Goal: Register for event/course

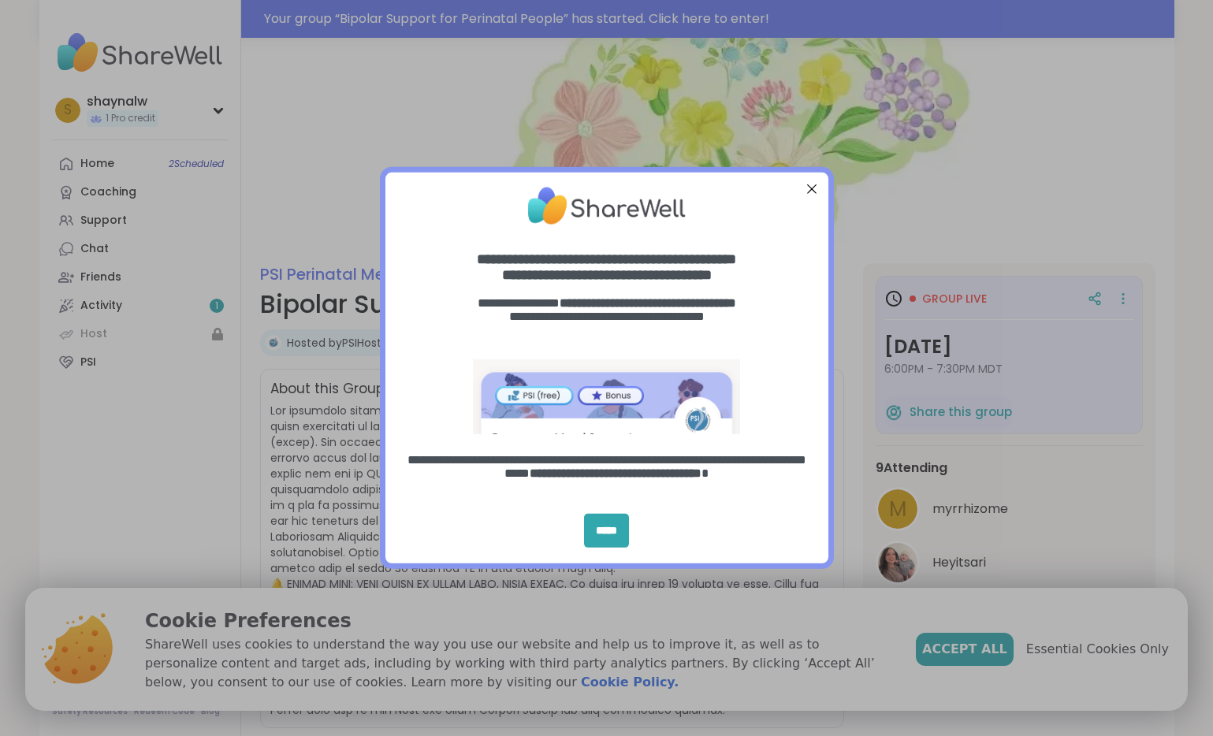
click at [810, 189] on div "Close Step" at bounding box center [811, 189] width 20 height 20
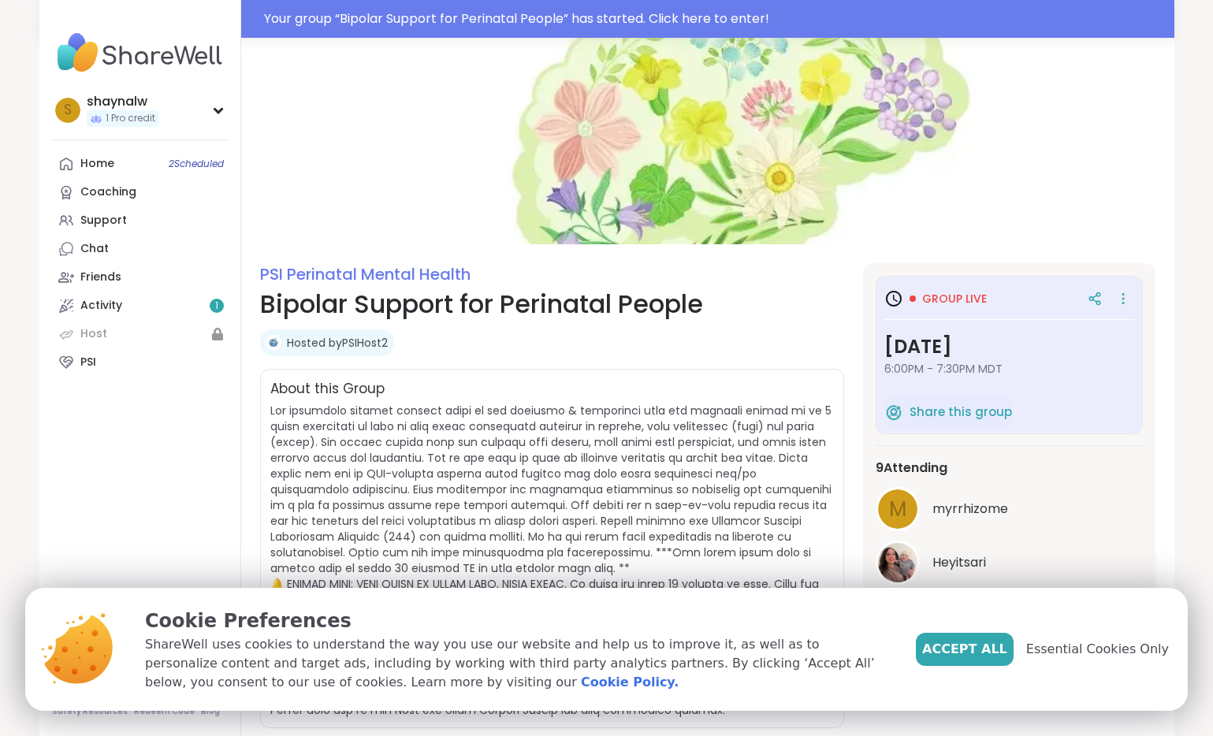
scroll to position [158, 0]
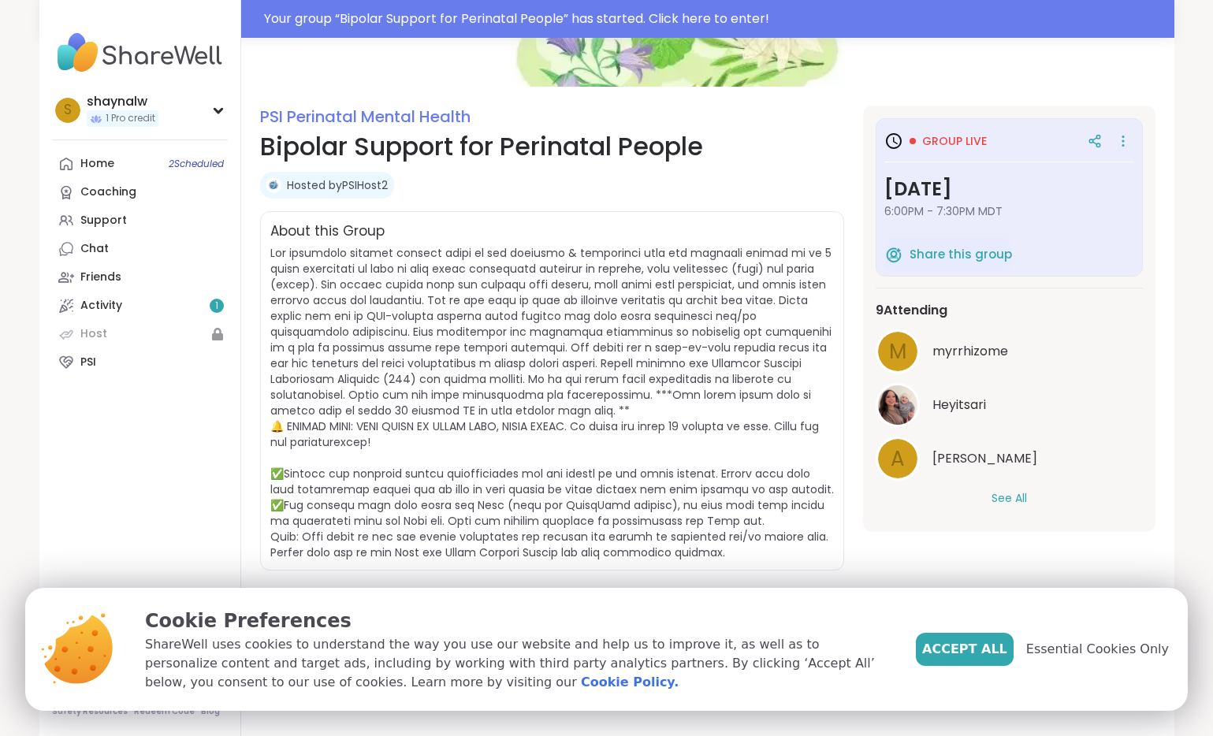
click at [1007, 497] on button "See All" at bounding box center [1009, 498] width 35 height 17
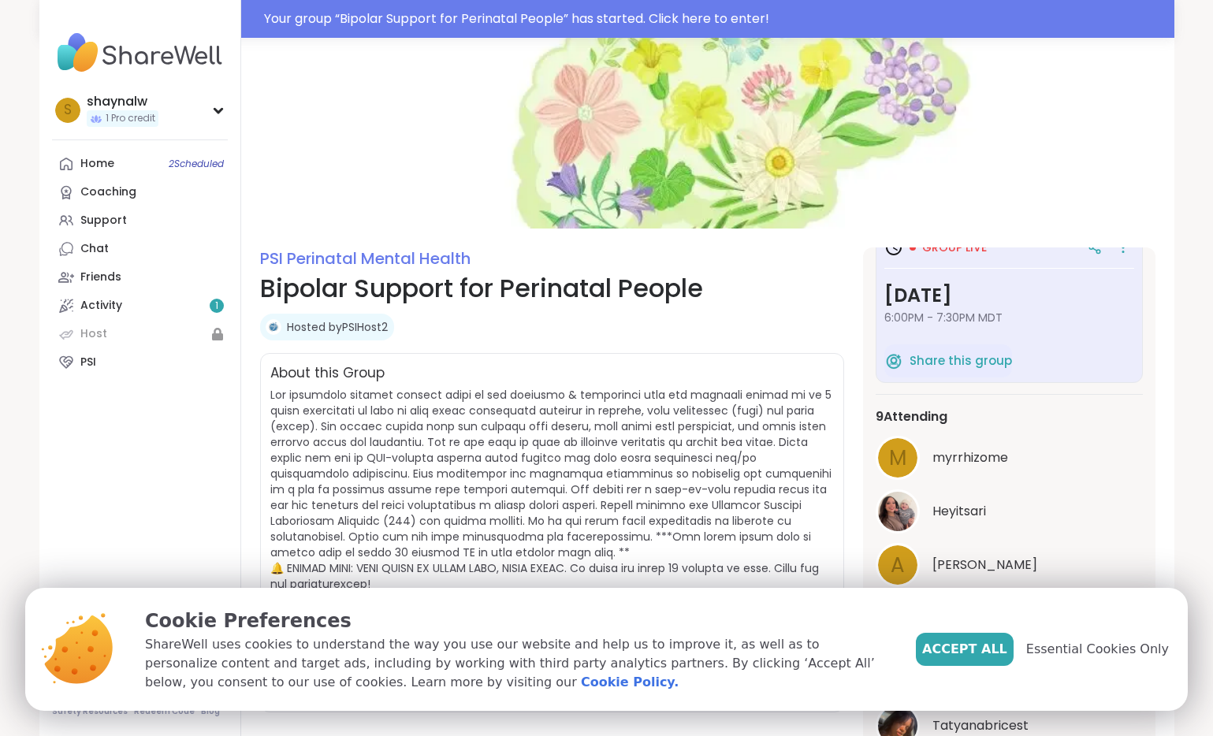
scroll to position [0, 0]
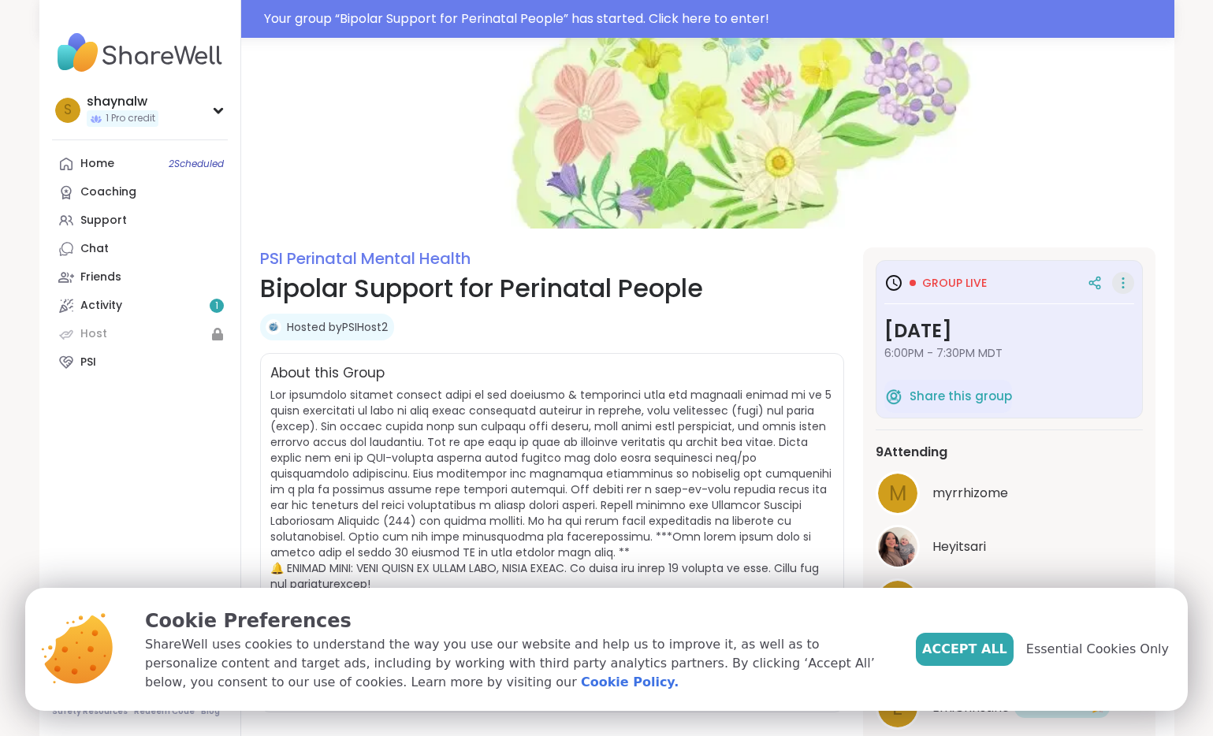
click at [1123, 281] on icon at bounding box center [1123, 283] width 16 height 22
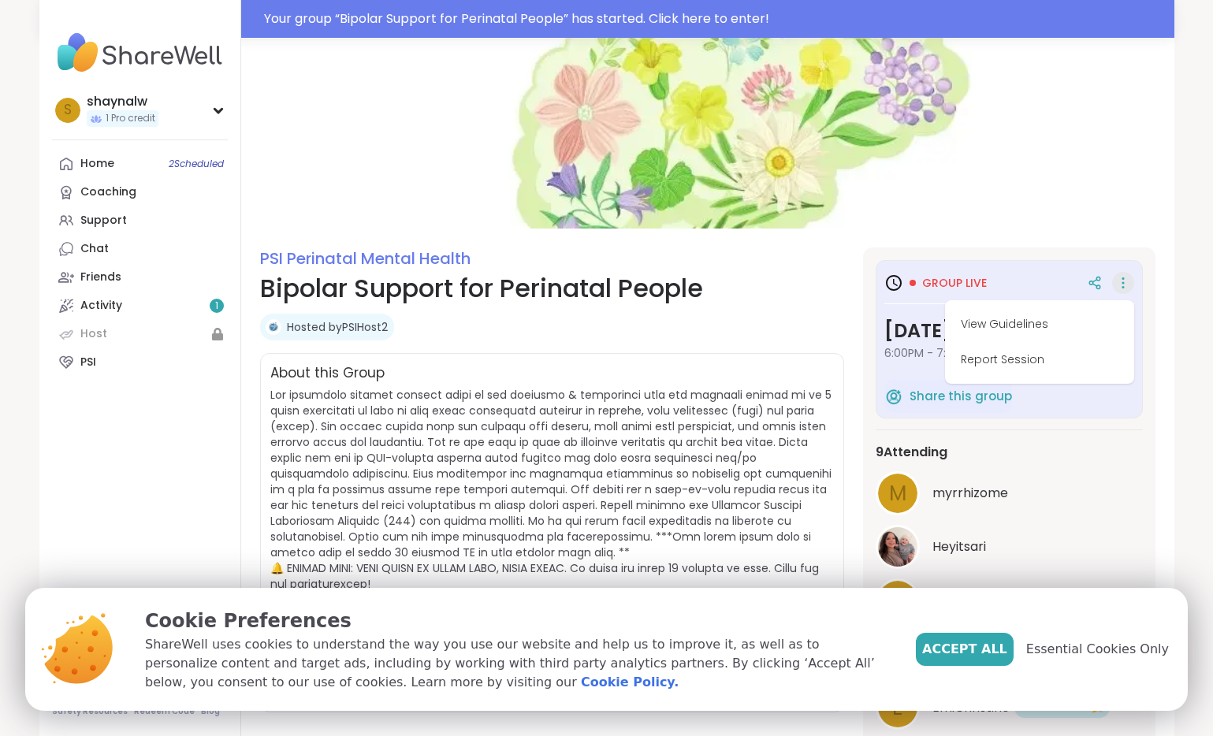
click at [1131, 152] on img at bounding box center [707, 125] width 933 height 207
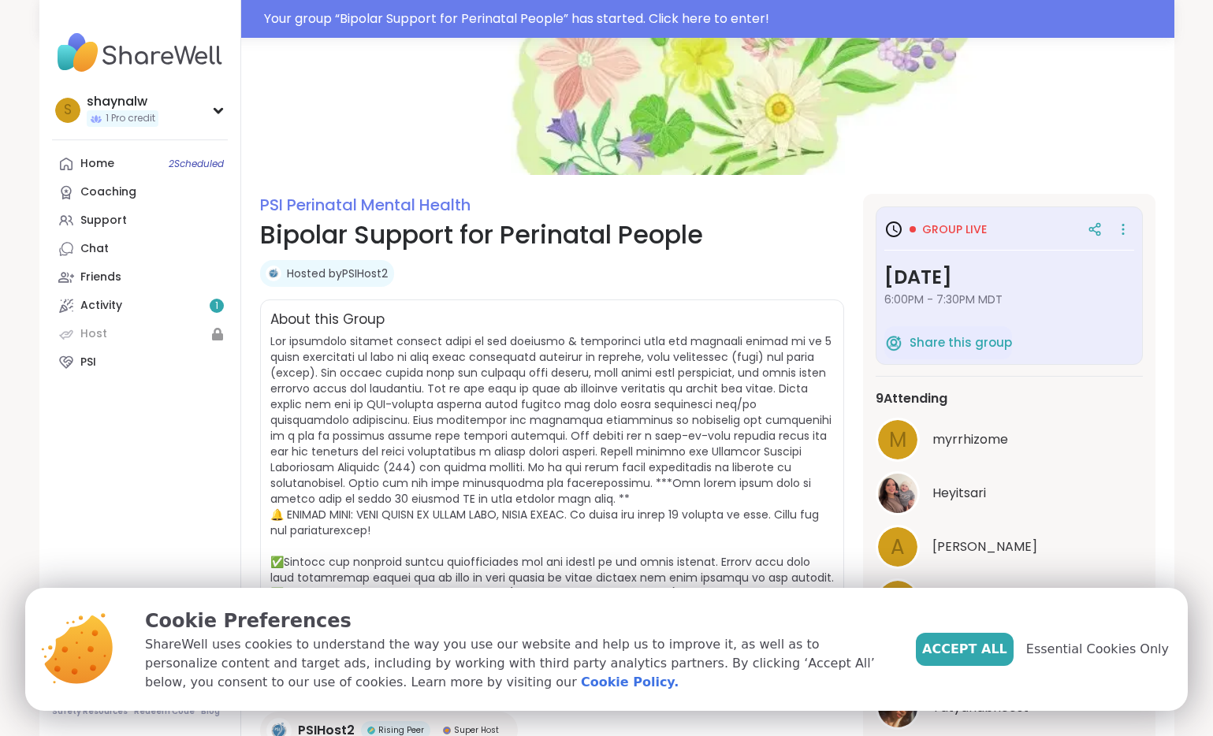
scroll to position [284, 0]
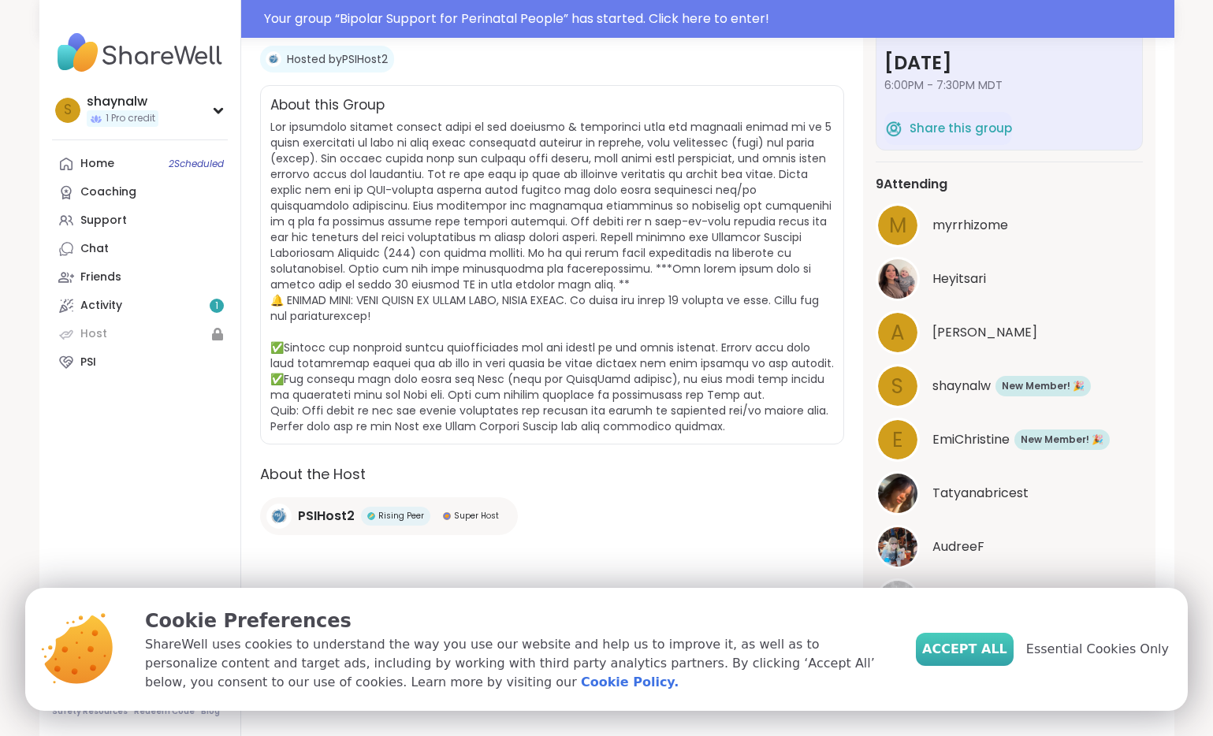
click at [1007, 651] on span "Accept All" at bounding box center [964, 649] width 85 height 19
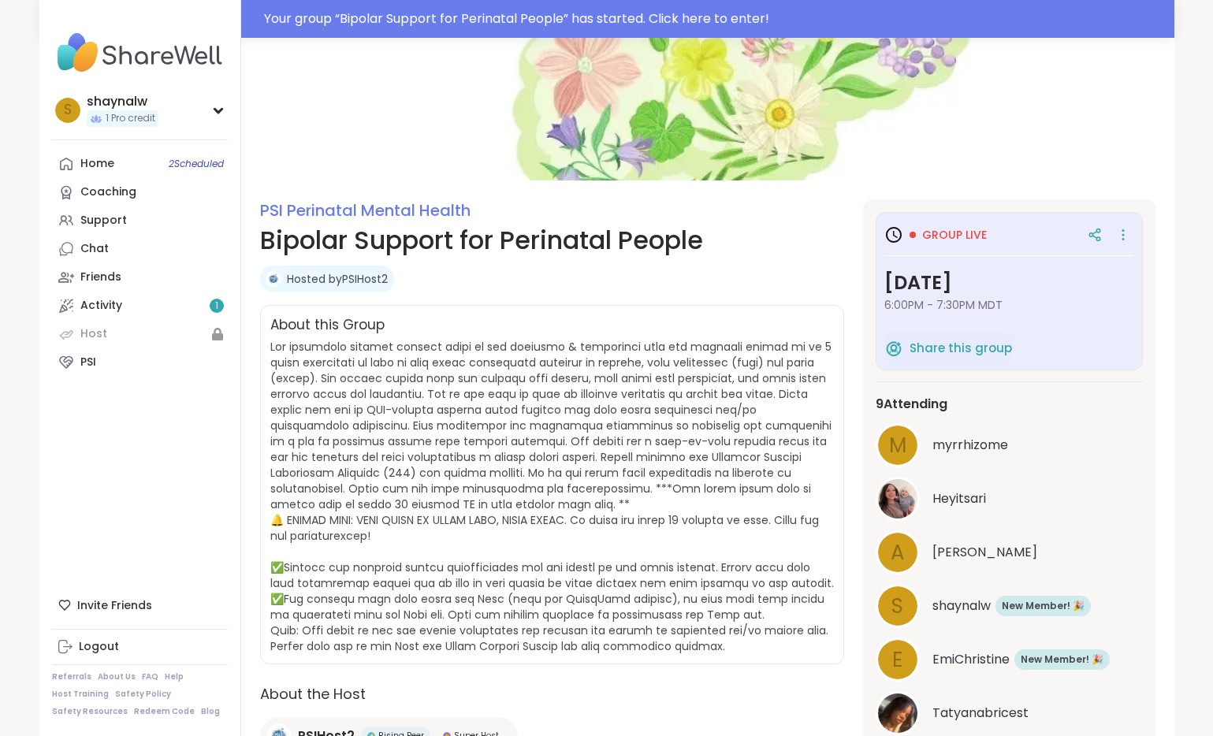
scroll to position [0, 0]
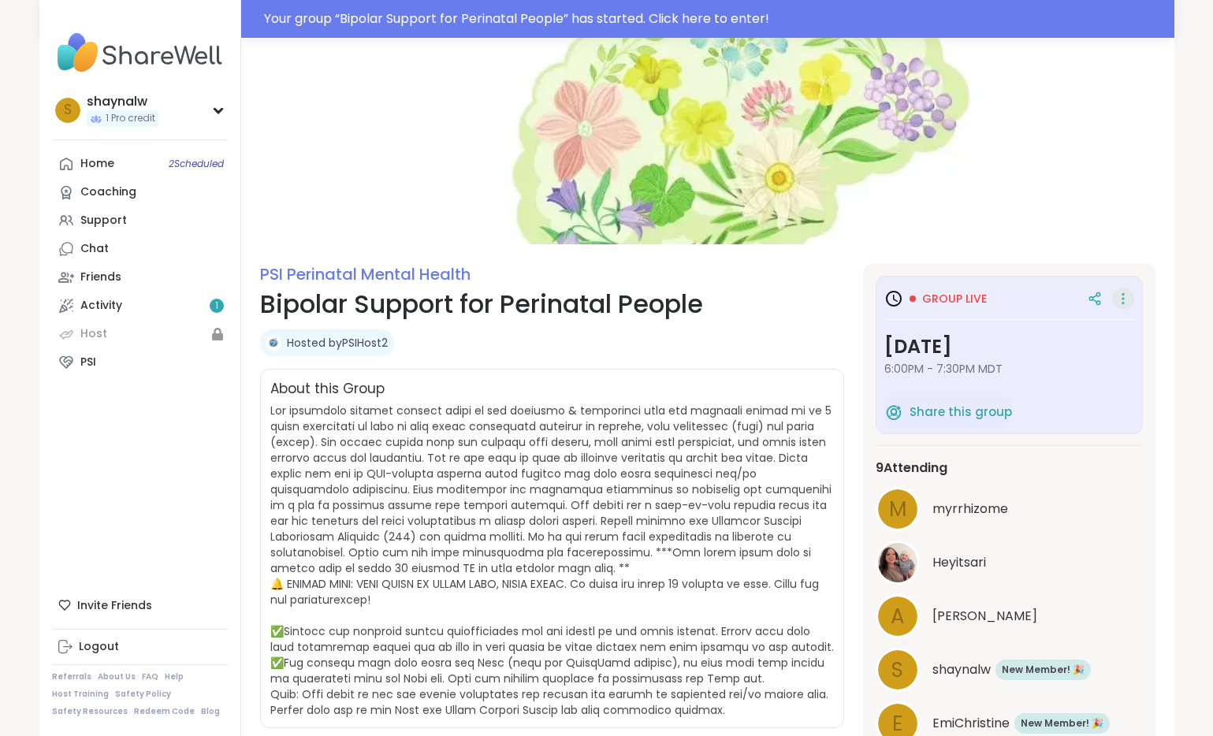
click at [1126, 299] on icon at bounding box center [1123, 299] width 16 height 22
click at [176, 421] on nav "s shaynalw 1 Pro credit Profile Membership Settings Help Home 2 Scheduled Coach…" at bounding box center [140, 368] width 202 height 736
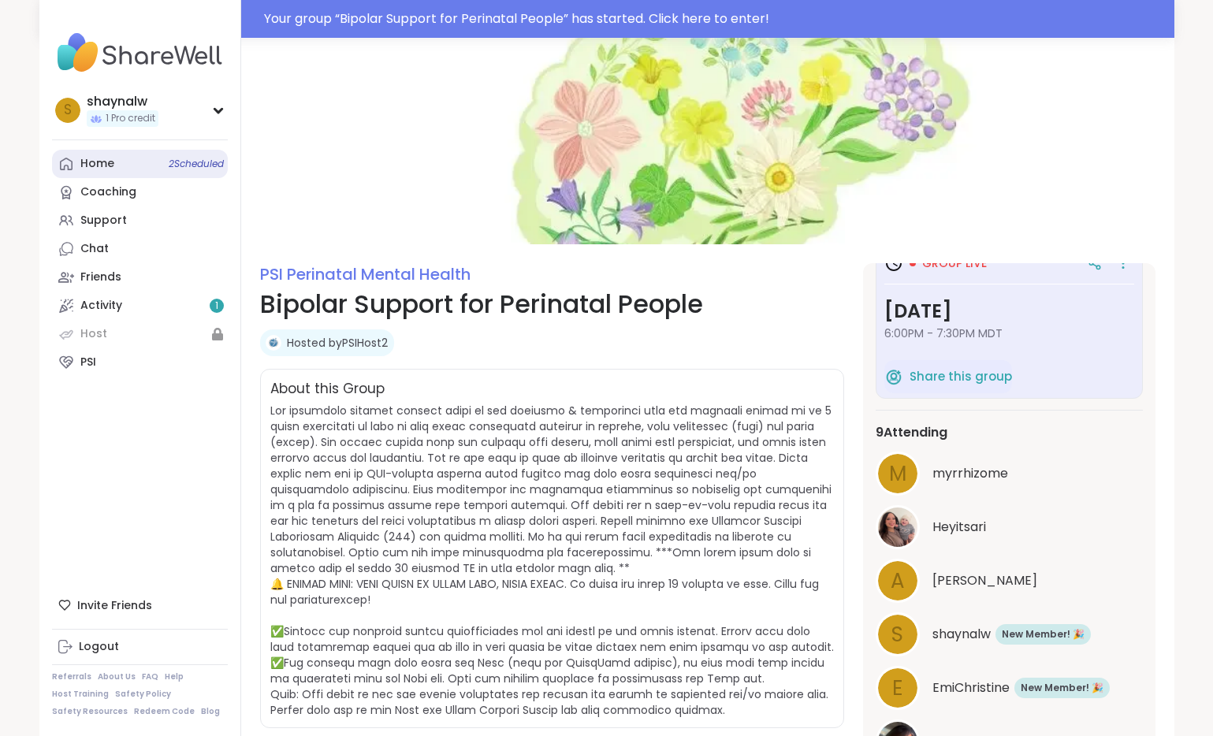
click at [119, 169] on link "Home 2 Scheduled" at bounding box center [140, 164] width 176 height 28
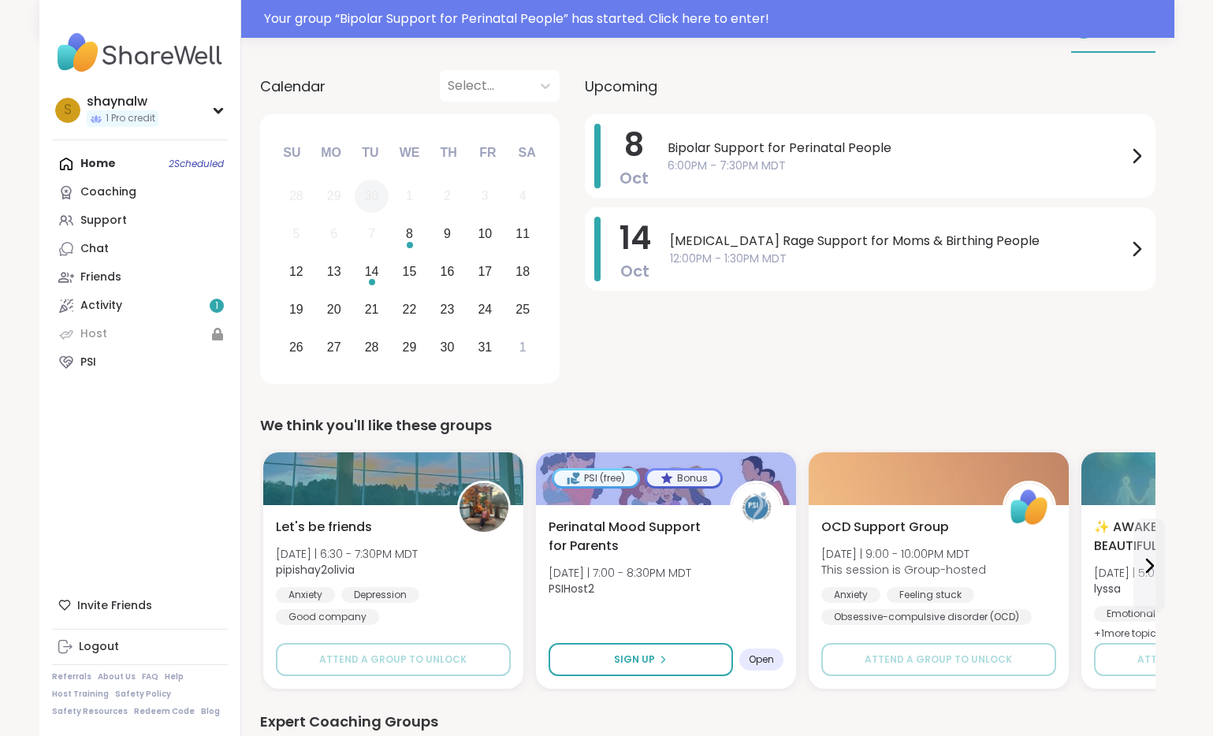
scroll to position [163, 0]
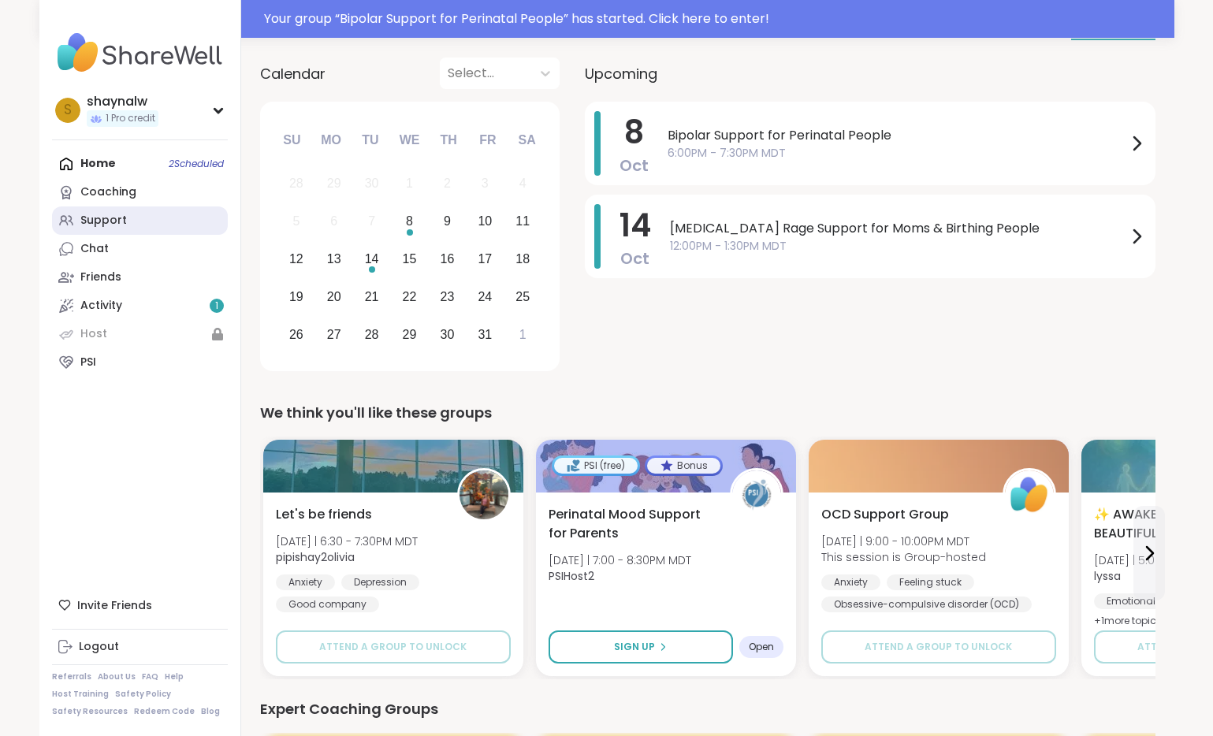
click at [121, 225] on div "Support" at bounding box center [103, 221] width 47 height 16
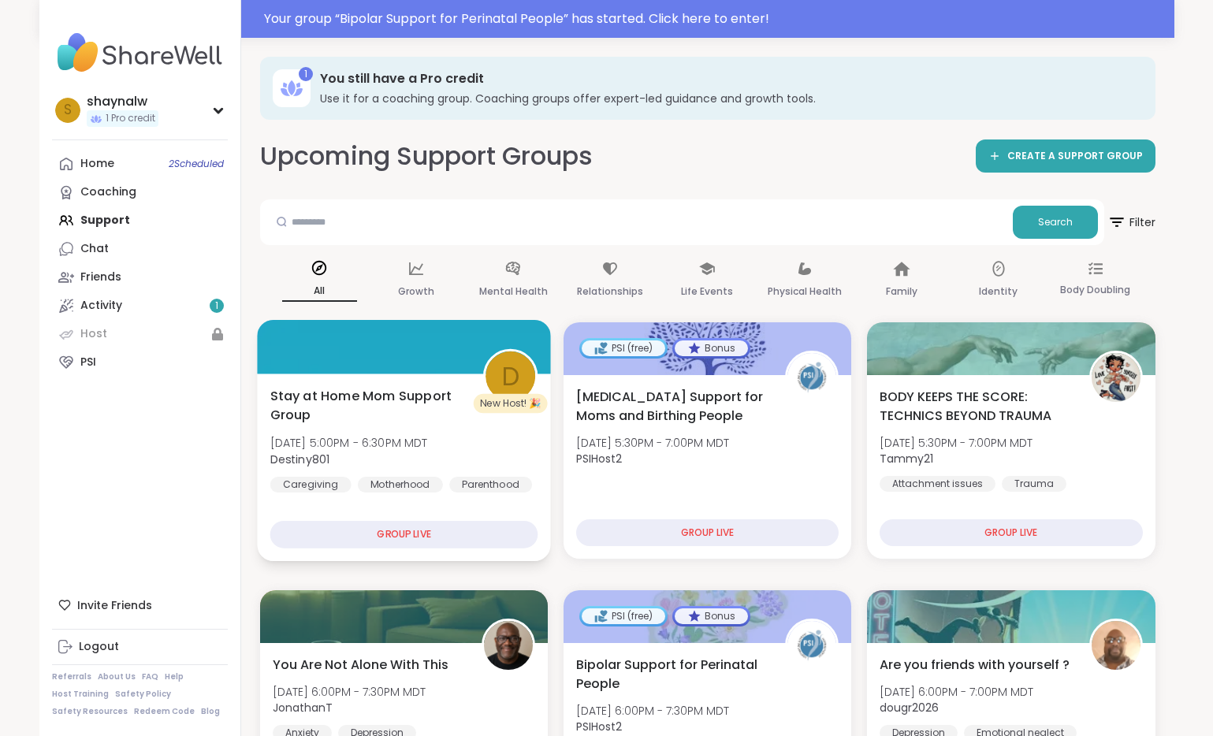
click at [397, 407] on span "Stay at Home Mom Support Group" at bounding box center [367, 405] width 195 height 39
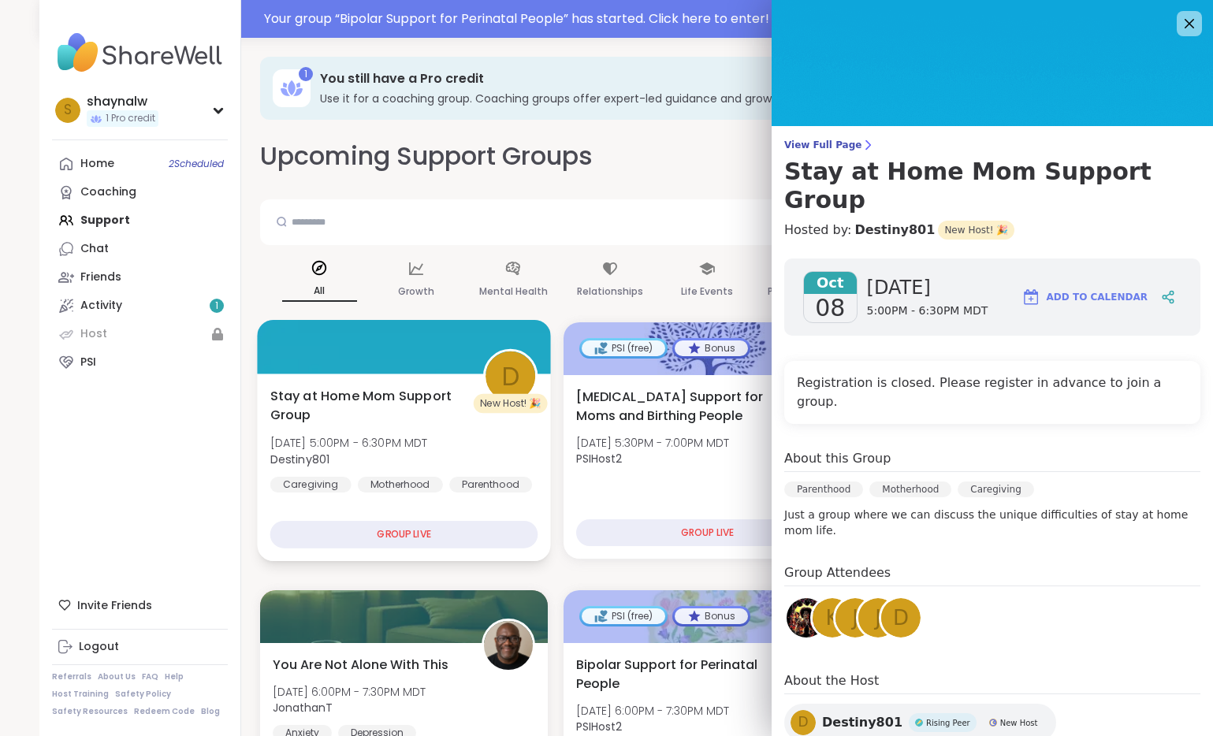
click at [434, 354] on div at bounding box center [404, 347] width 294 height 54
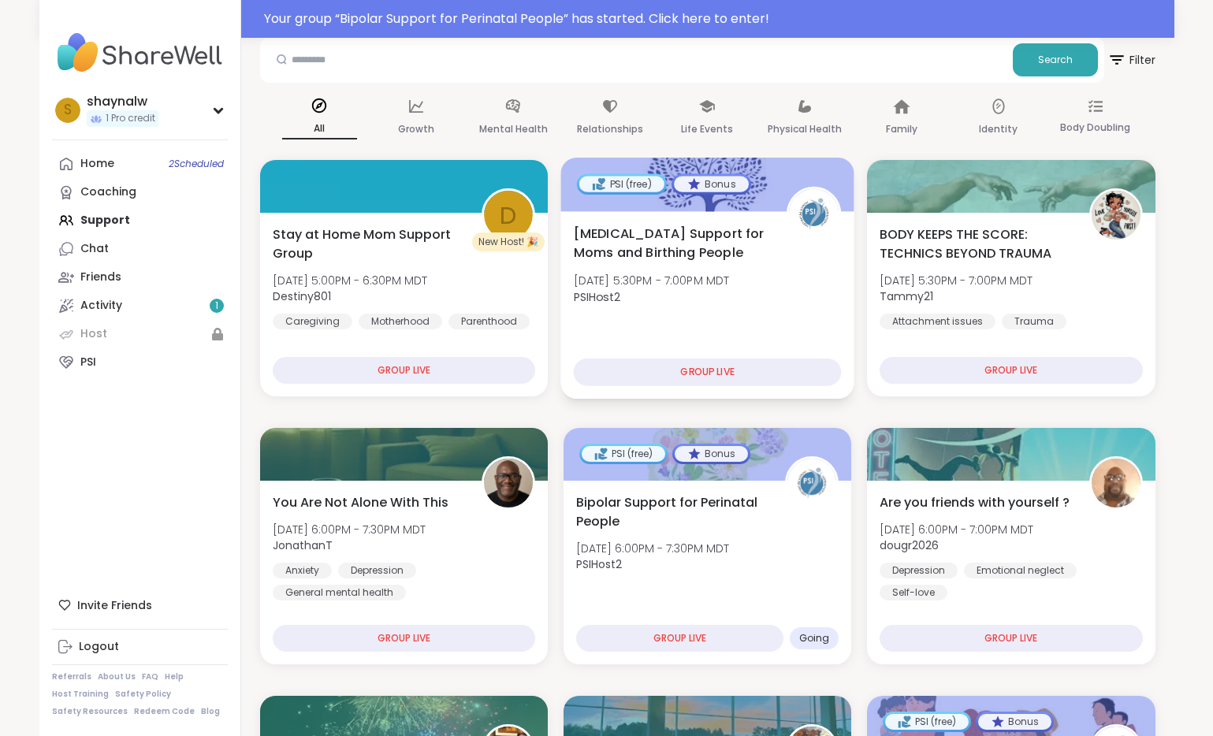
scroll to position [182, 0]
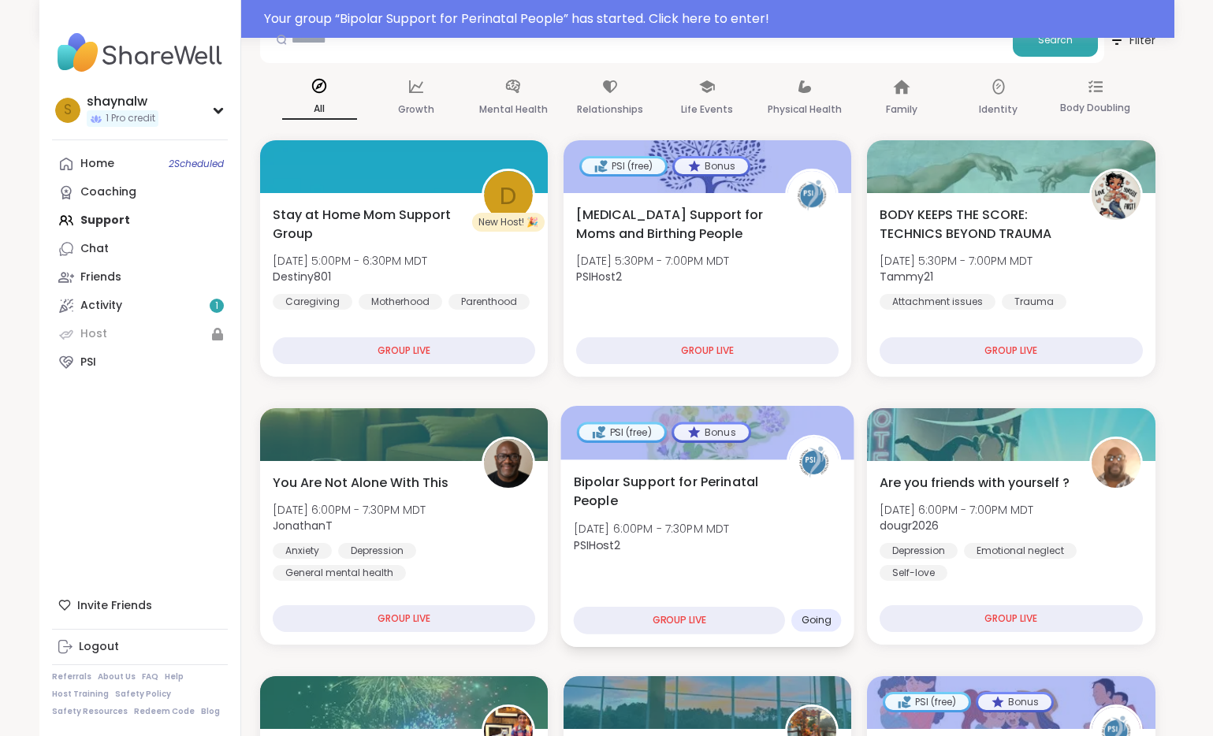
click at [828, 620] on span "Going" at bounding box center [816, 620] width 31 height 13
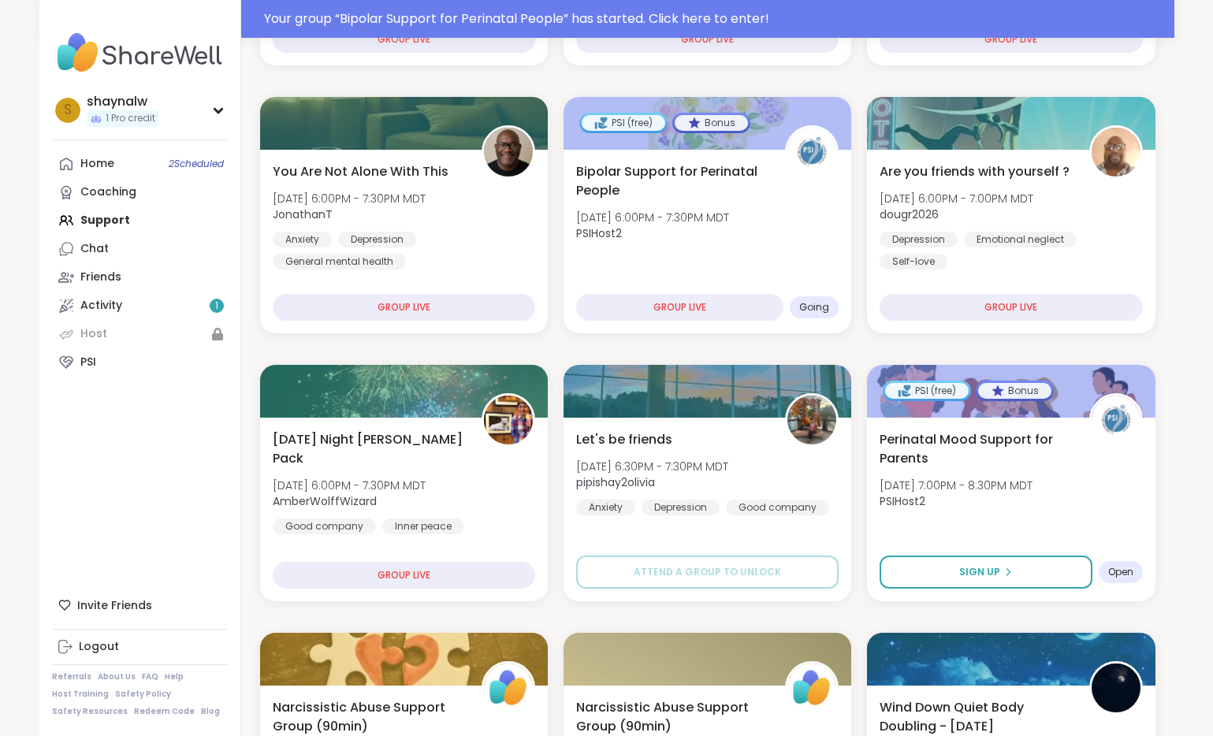
scroll to position [0, 0]
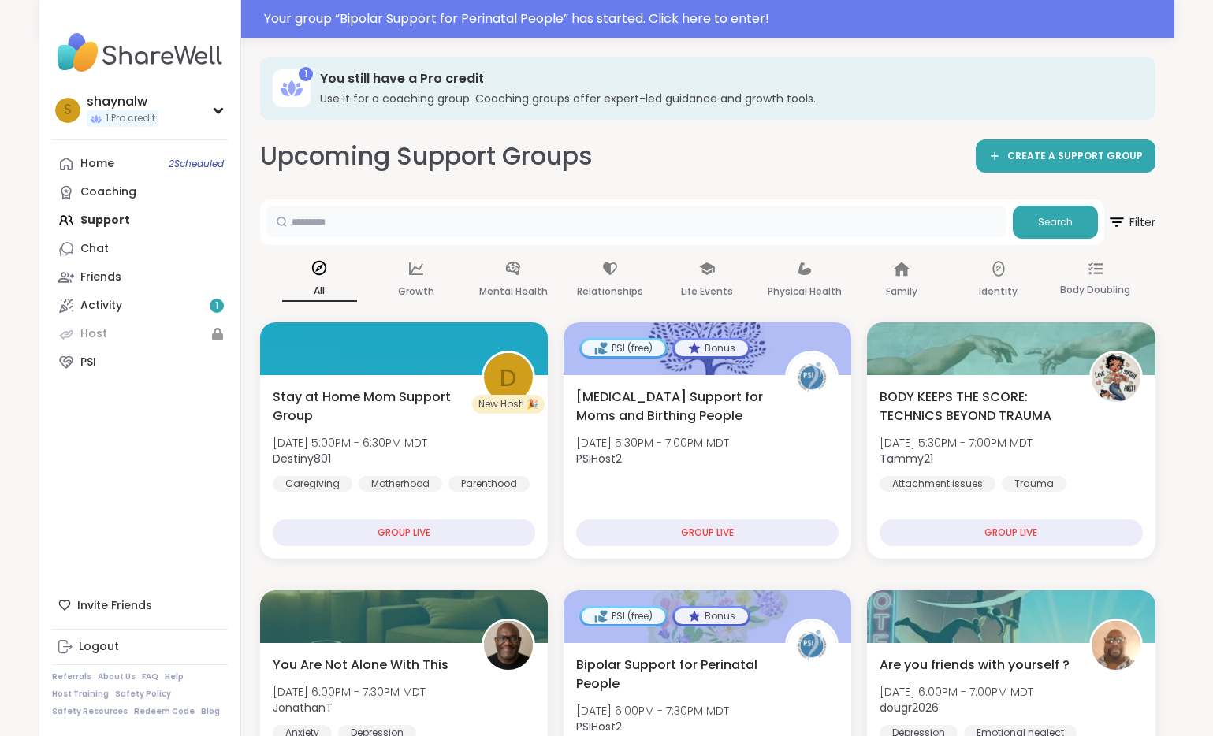
click at [478, 225] on input "text" at bounding box center [636, 222] width 740 height 32
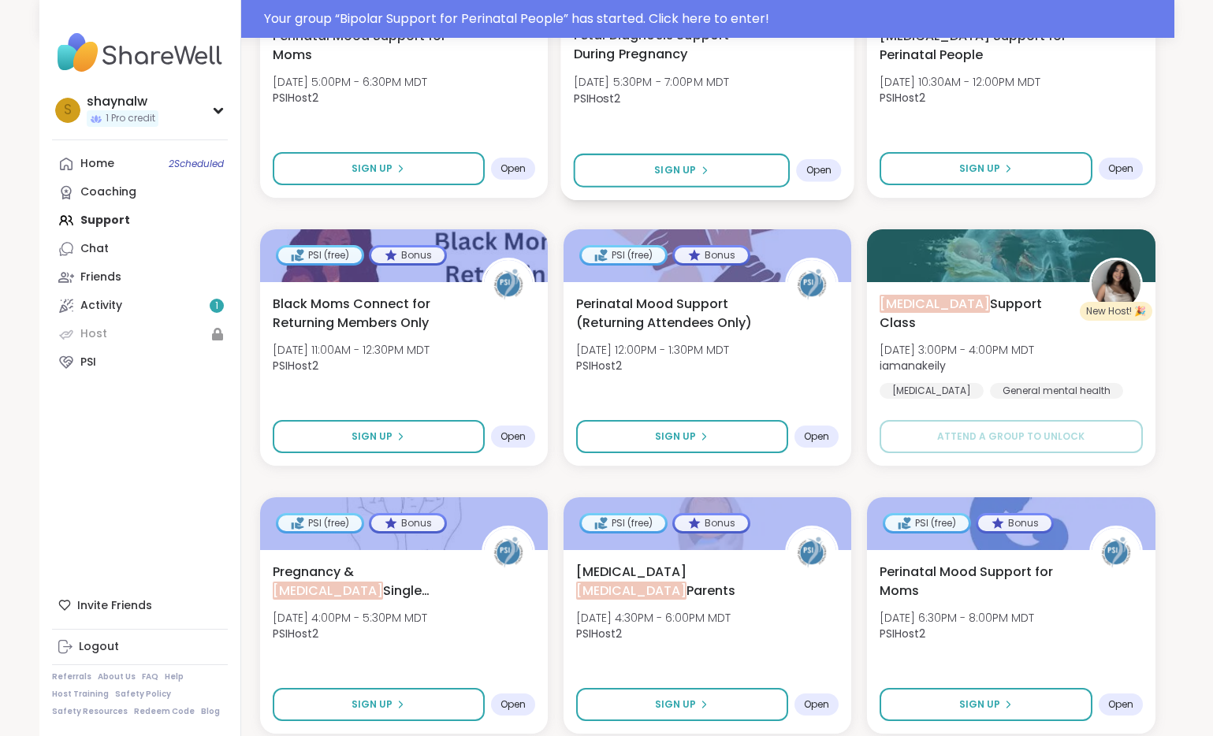
scroll to position [2835, 0]
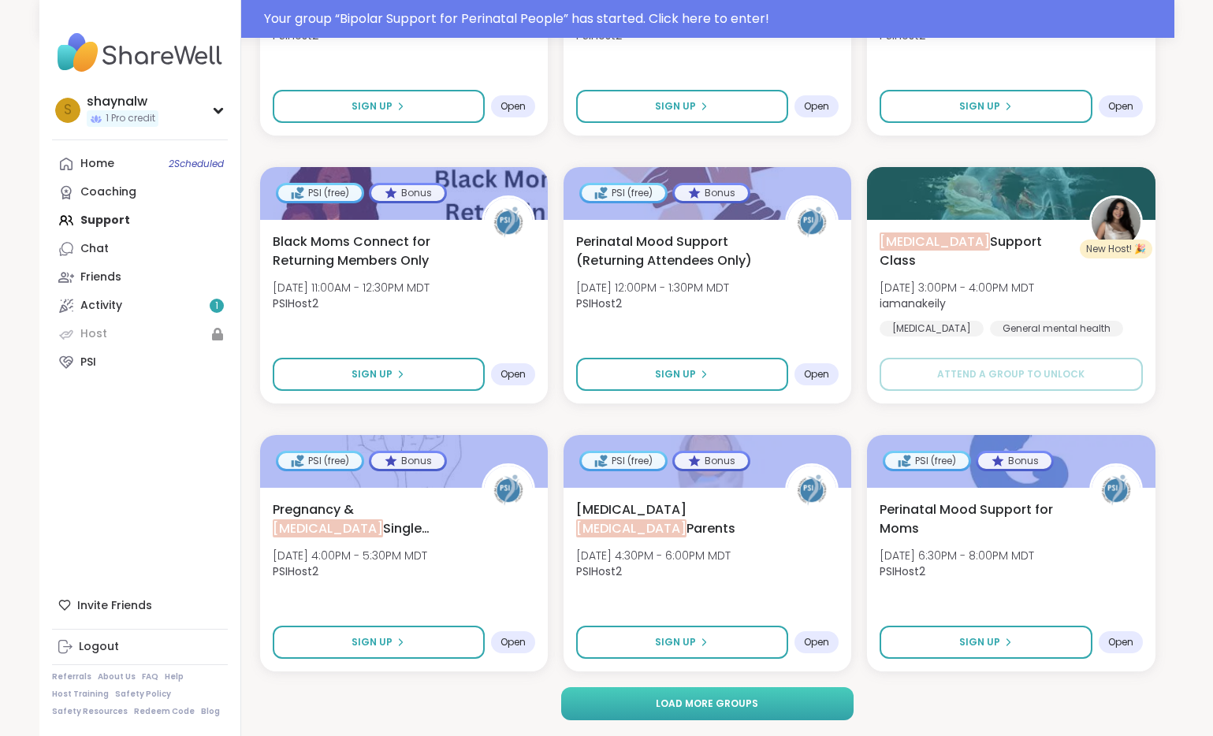
click at [738, 706] on span "Load more groups" at bounding box center [707, 704] width 102 height 14
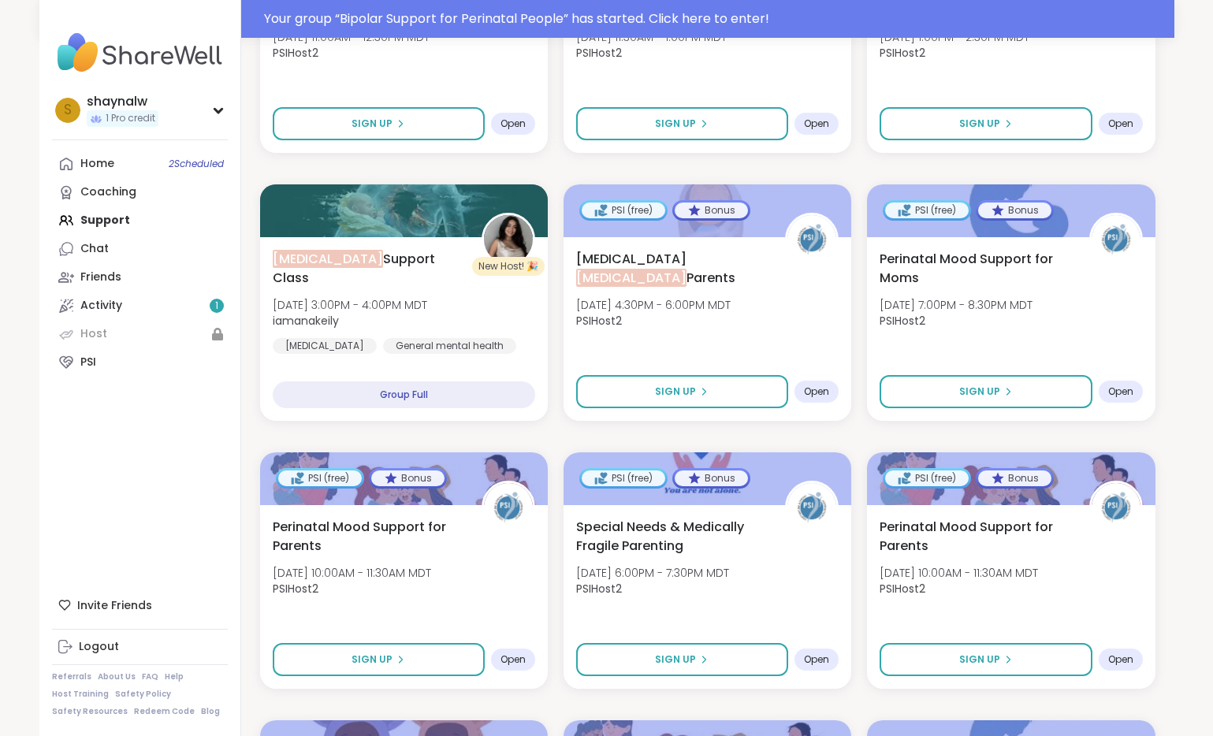
scroll to position [0, 0]
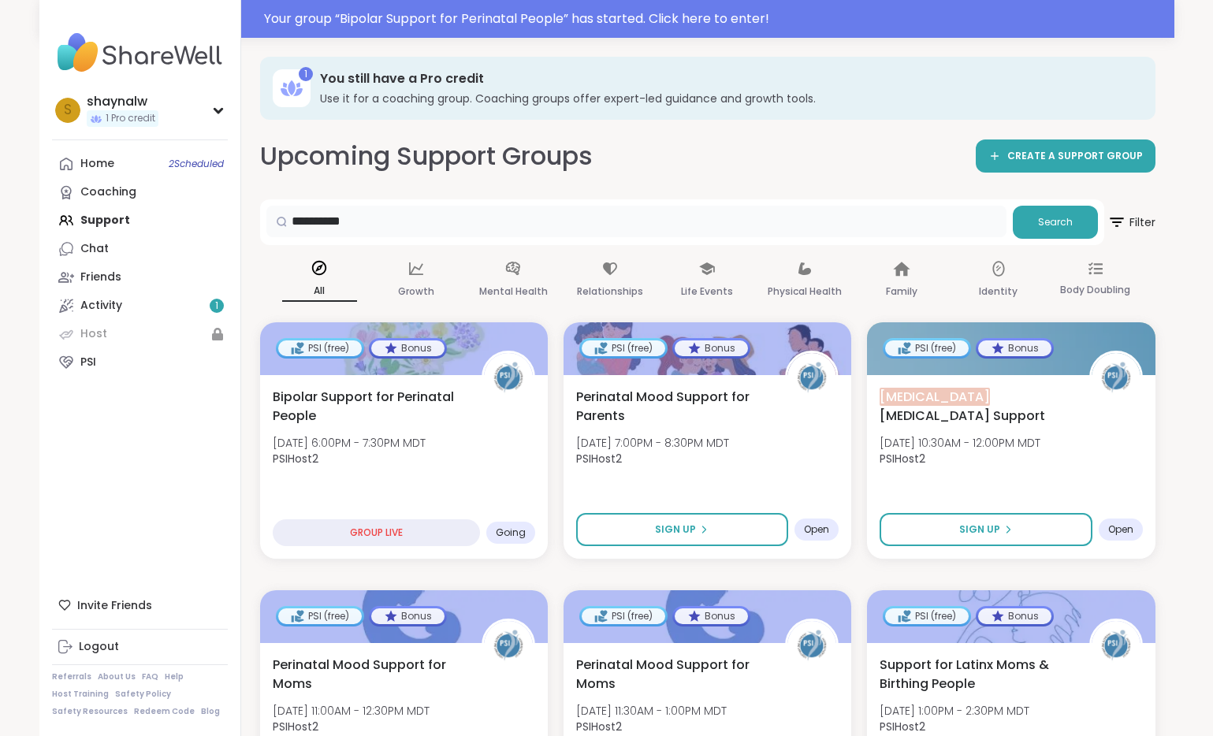
click at [325, 222] on input "**********" at bounding box center [636, 222] width 740 height 32
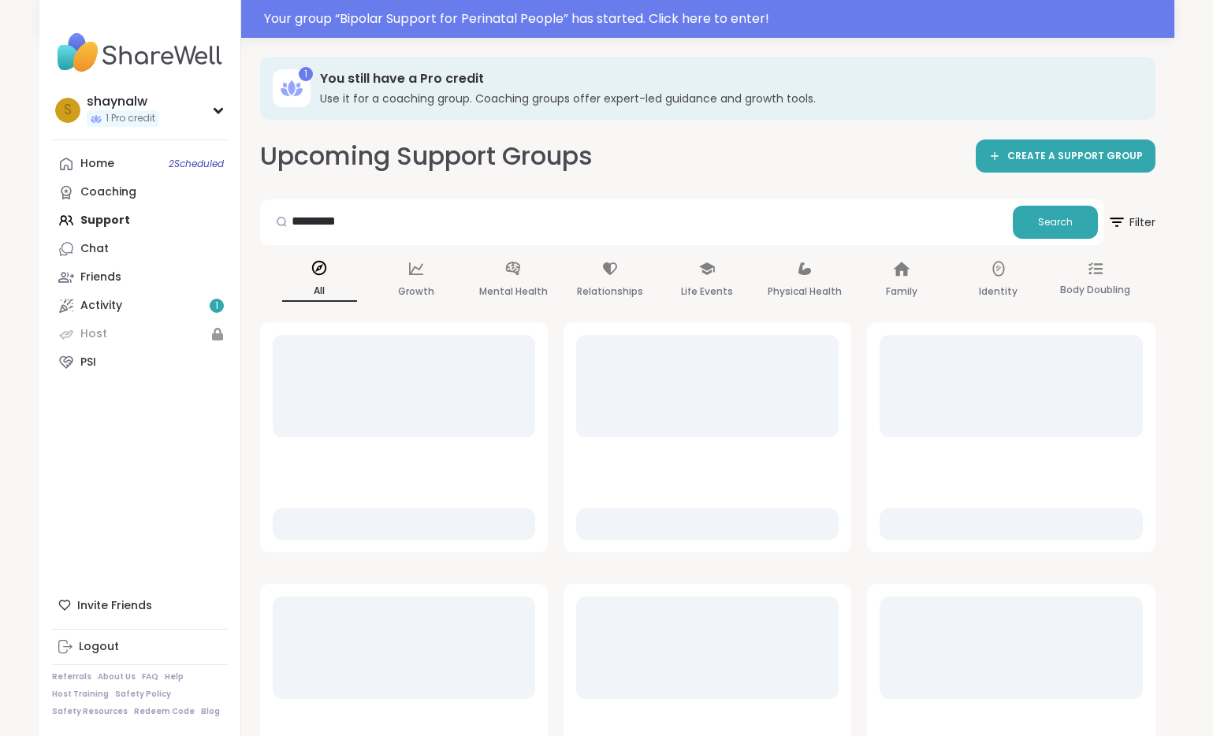
click at [294, 223] on div at bounding box center [281, 222] width 30 height 32
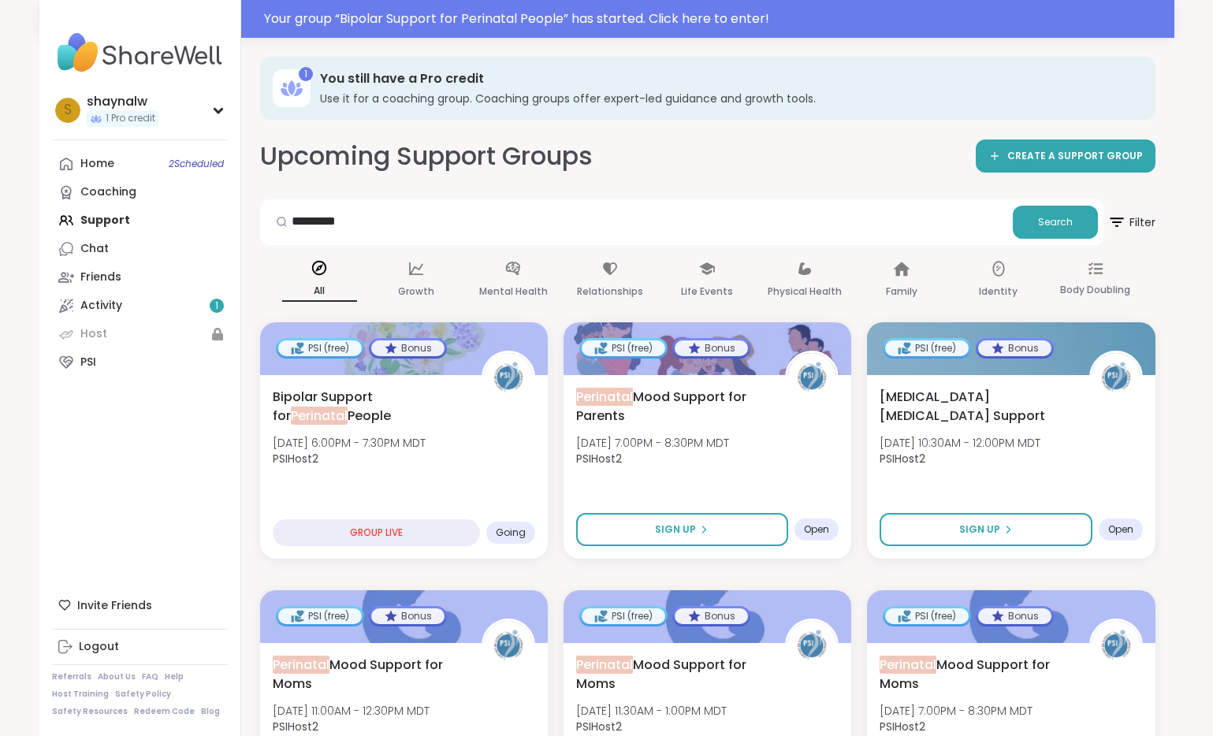
click at [294, 223] on div at bounding box center [281, 222] width 30 height 32
click at [293, 219] on div at bounding box center [281, 222] width 30 height 32
click at [370, 224] on input "*********" at bounding box center [636, 222] width 740 height 32
type input "**********"
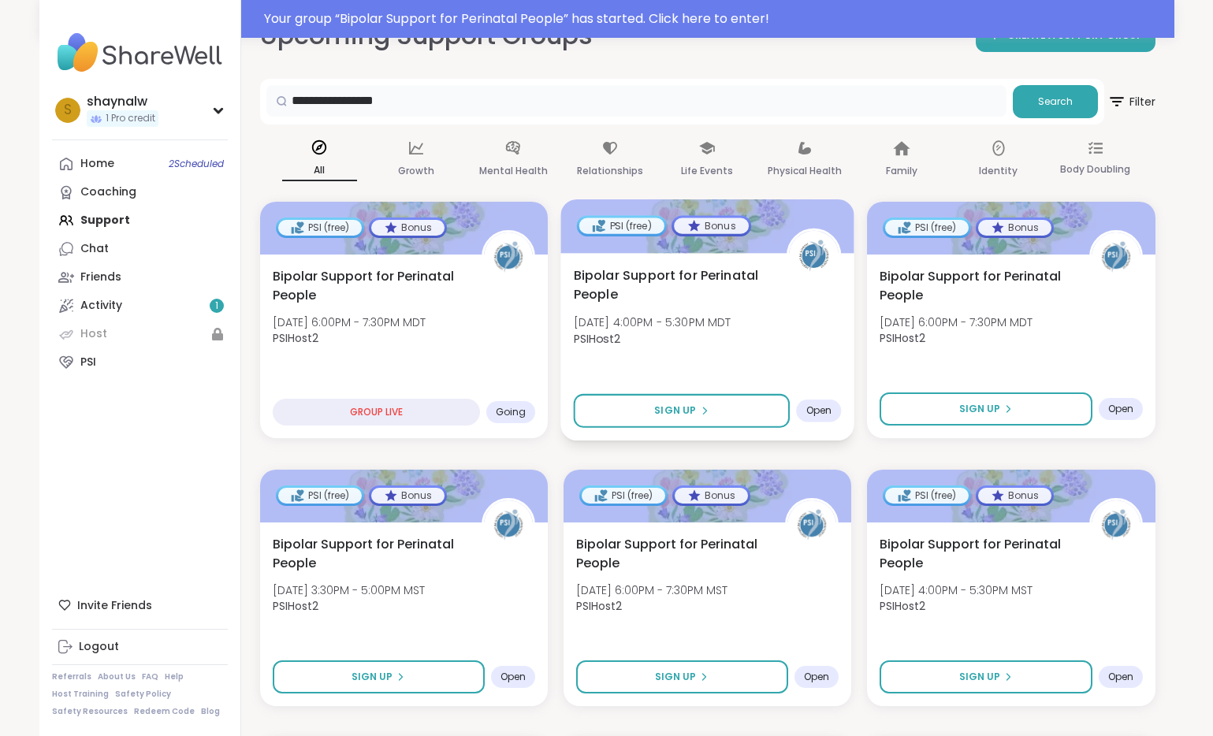
scroll to position [128, 0]
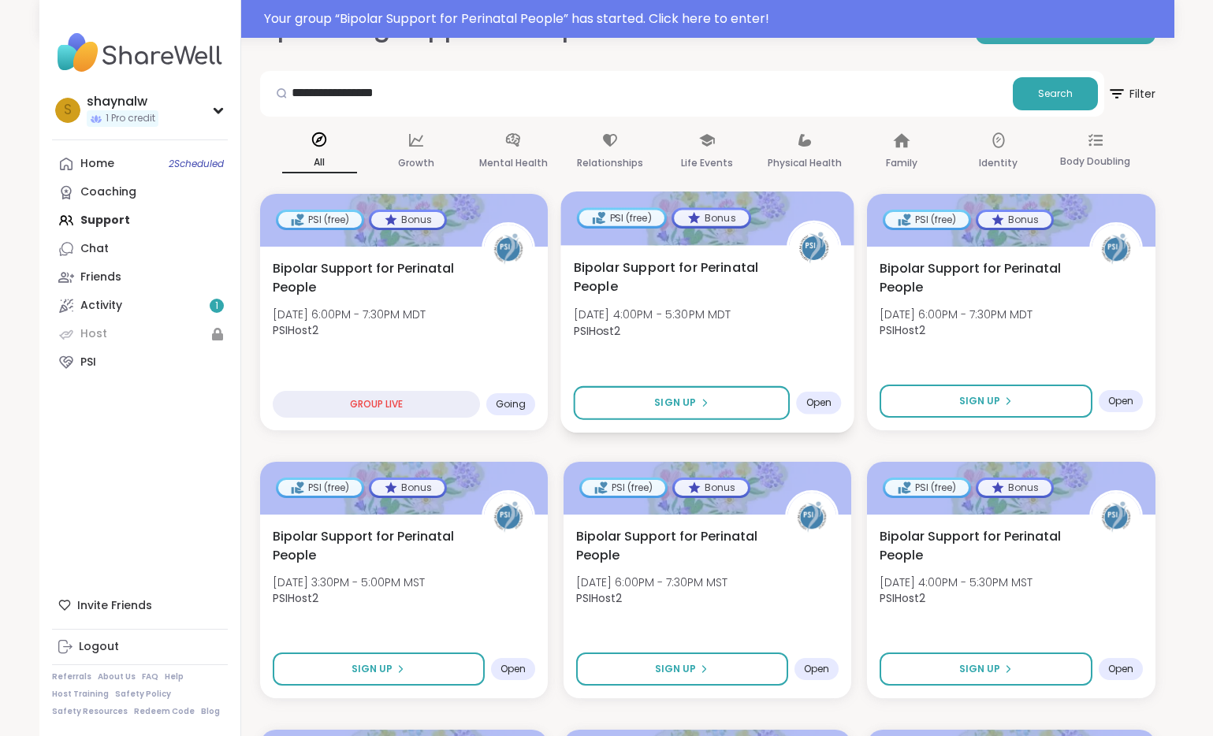
click at [773, 303] on div "Bipolar Support for Perinatal People Mon, Oct 20 | 4:00PM - 5:30PM MDT PSIHost2" at bounding box center [707, 303] width 268 height 90
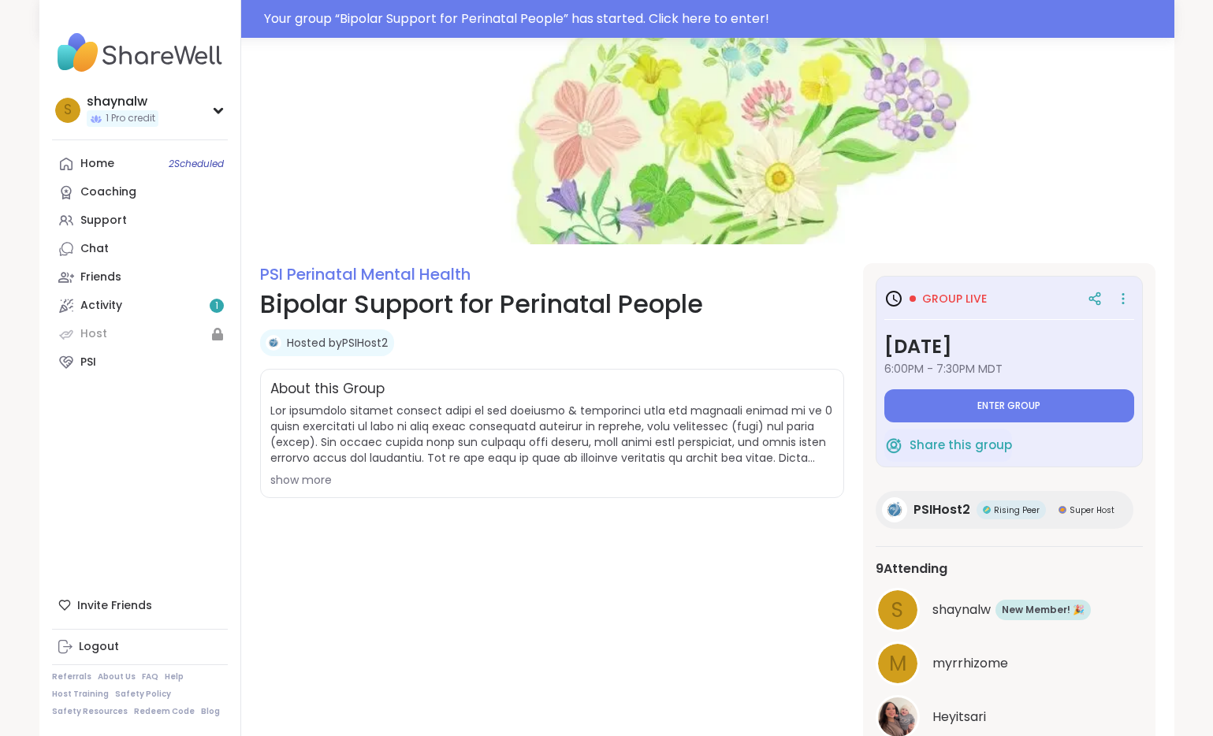
scroll to position [99, 0]
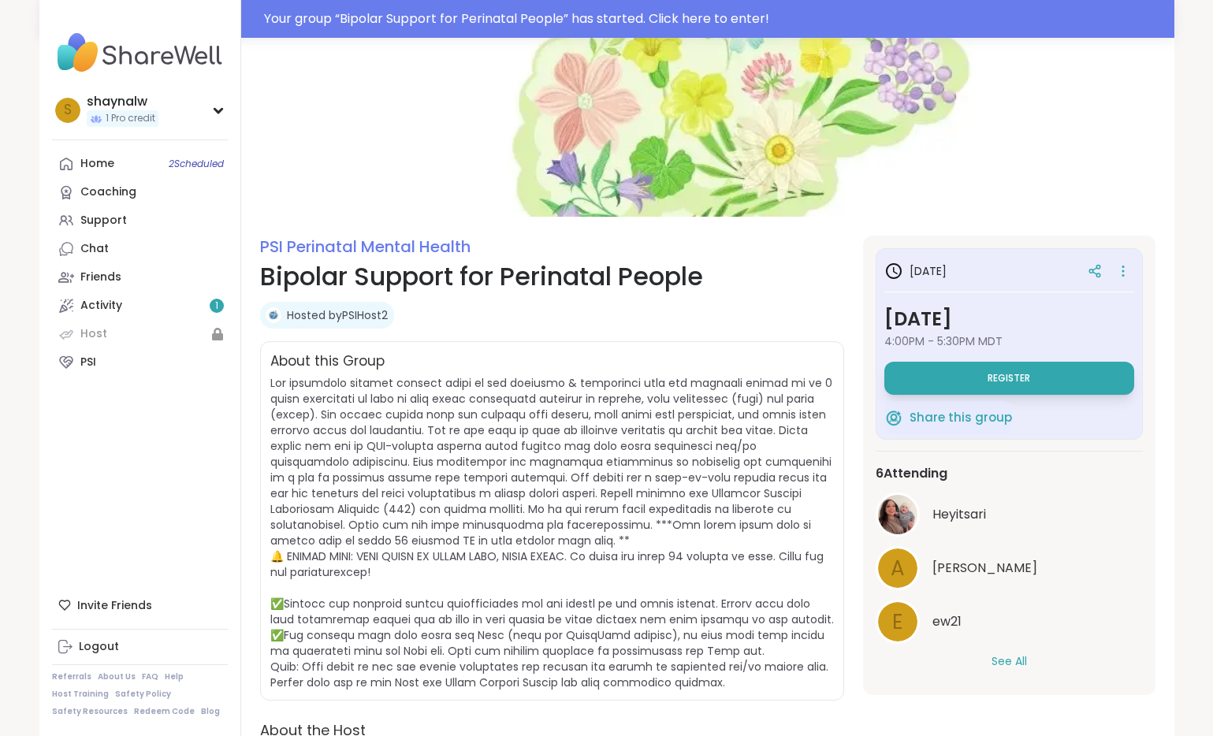
scroll to position [61, 0]
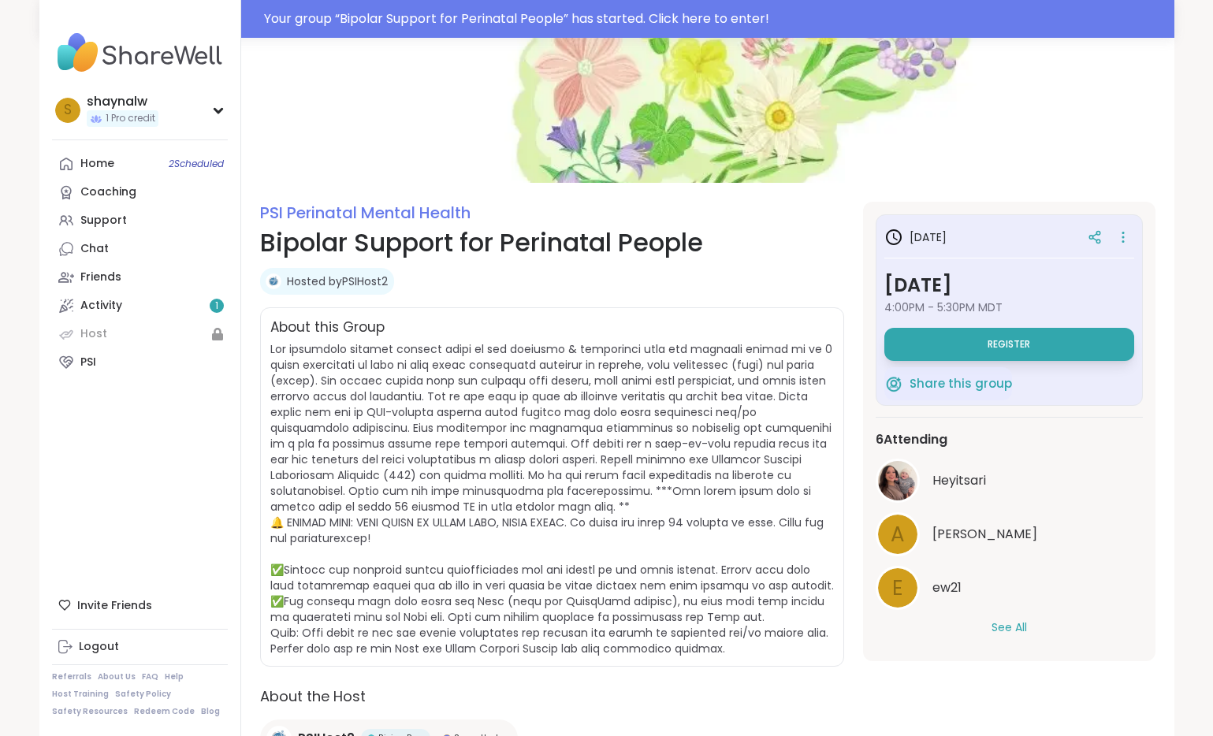
click at [1007, 623] on button "See All" at bounding box center [1009, 628] width 35 height 17
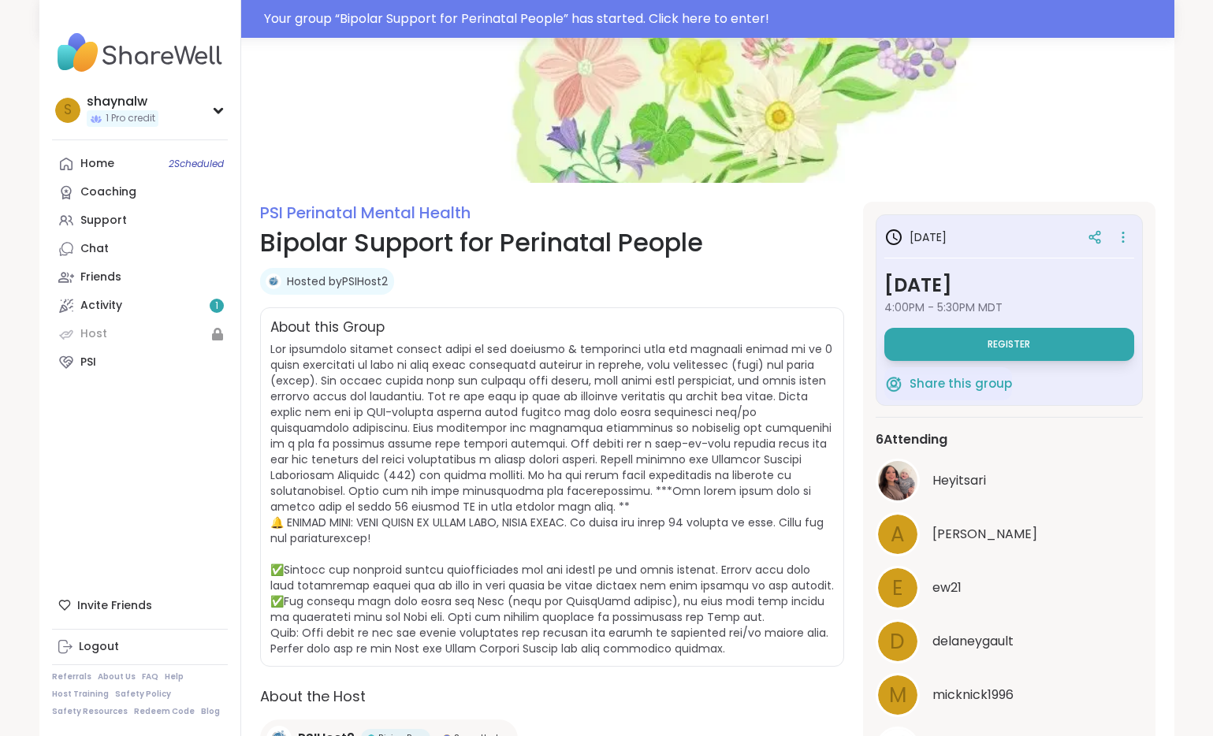
scroll to position [192, 0]
